Goal: Use online tool/utility: Utilize a website feature to perform a specific function

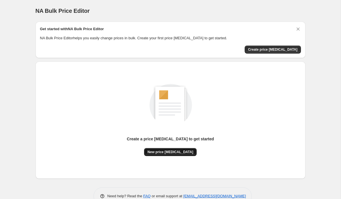
click at [180, 155] on button "New price [MEDICAL_DATA]" at bounding box center [170, 152] width 53 height 8
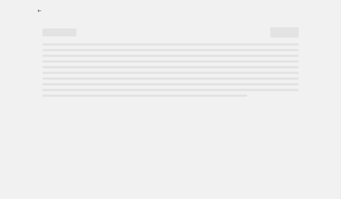
select select "percentage"
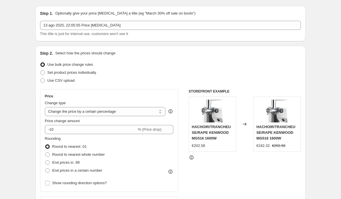
scroll to position [26, 0]
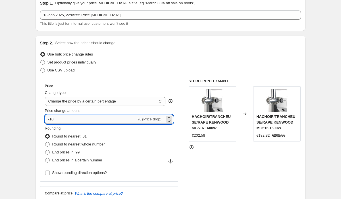
click at [97, 121] on input "-10" at bounding box center [91, 119] width 92 height 9
type input "-1"
type input "-30"
click at [227, 180] on div "STOREFRONT EXAMPLE HACHOIR/TRANCHEUSE/RAPE KENWOOD MG516 1600W €202.58 Changed …" at bounding box center [245, 148] width 112 height 139
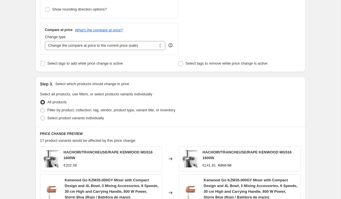
scroll to position [417, 0]
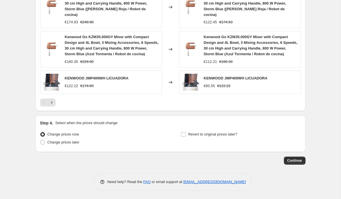
click at [291, 160] on span "Continue" at bounding box center [295, 160] width 15 height 5
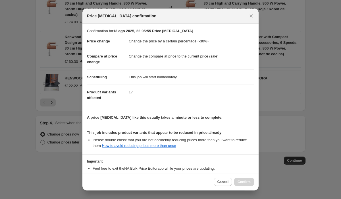
scroll to position [41, 0]
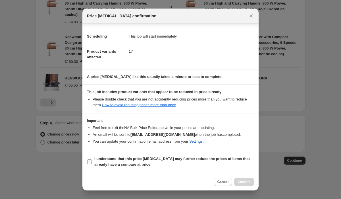
click at [149, 166] on b "I understand that this price change job may further reduce the prices of items …" at bounding box center [172, 161] width 156 height 10
click at [92, 164] on input "I understand that this price change job may further reduce the prices of items …" at bounding box center [89, 161] width 5 height 5
checkbox input "true"
click at [239, 187] on div "Cancel Confirm" at bounding box center [171, 181] width 176 height 17
click at [247, 181] on span "Confirm" at bounding box center [244, 182] width 13 height 5
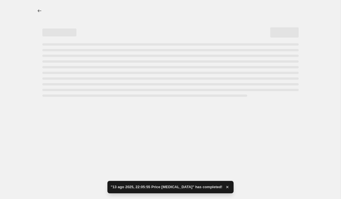
select select "percentage"
